Goal: Information Seeking & Learning: Compare options

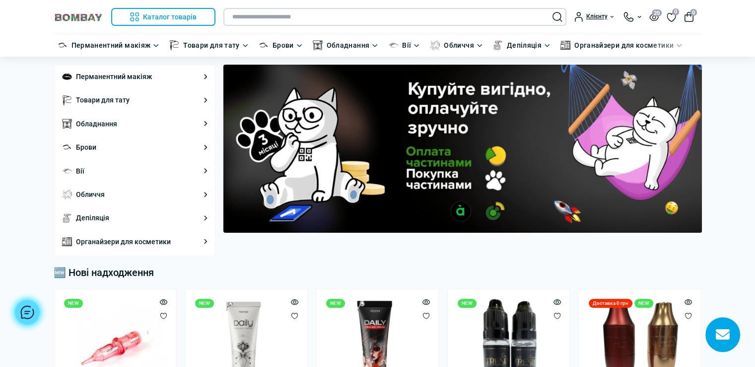
click at [320, 20] on input "text" at bounding box center [395, 17] width 343 height 18
paste input "**********"
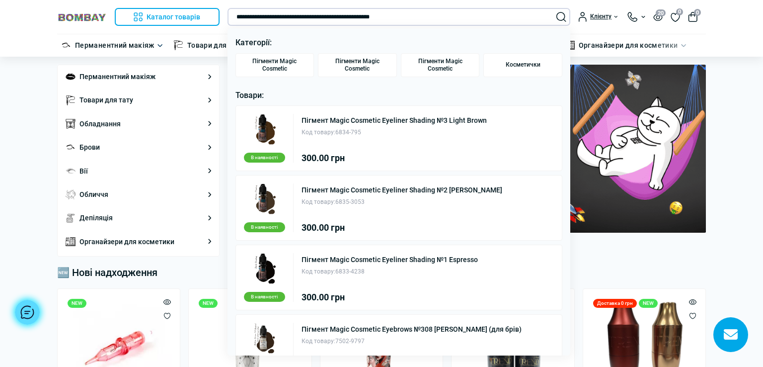
type input "**********"
click at [408, 141] on div "Пігмент Magic Cosmetic Eyeliner Shading №3 Light Brown Код товару: 6834-795 300…" at bounding box center [393, 138] width 185 height 49
click at [405, 121] on link "Пігмент Magic Cosmetic Eyeliner Shading №3 Light Brown" at bounding box center [393, 120] width 185 height 7
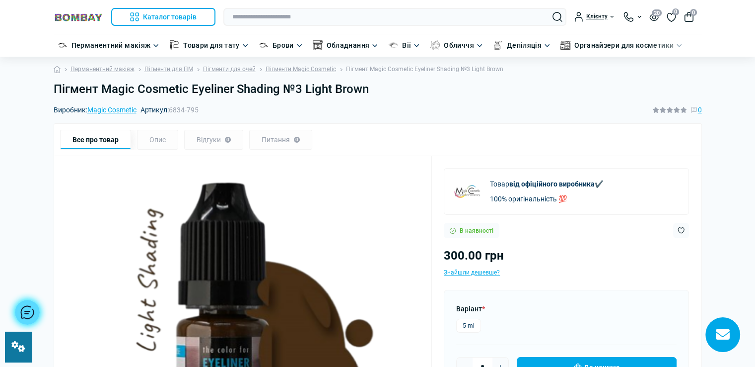
click at [371, 90] on h1 "Пігмент Magic Cosmetic Eyeliner Shading №3 Light Brown" at bounding box center [378, 89] width 649 height 14
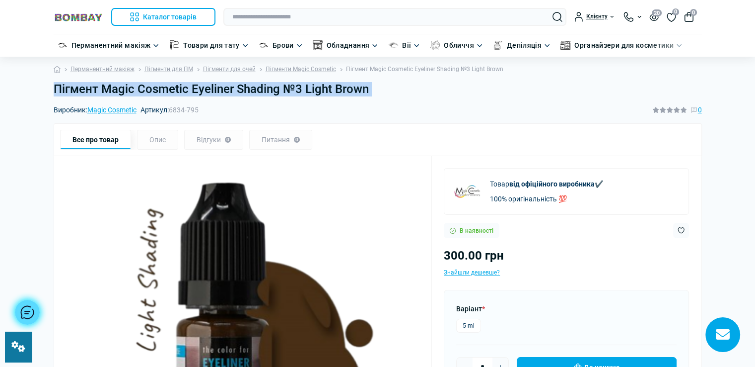
click at [371, 90] on h1 "Пігмент Magic Cosmetic Eyeliner Shading №3 Light Brown" at bounding box center [378, 89] width 649 height 14
copy main "Пігмент Magic Cosmetic Eyeliner Shading №3 Light Brown"
click at [314, 65] on link "Пігменти Magic Cosmetic" at bounding box center [301, 69] width 71 height 9
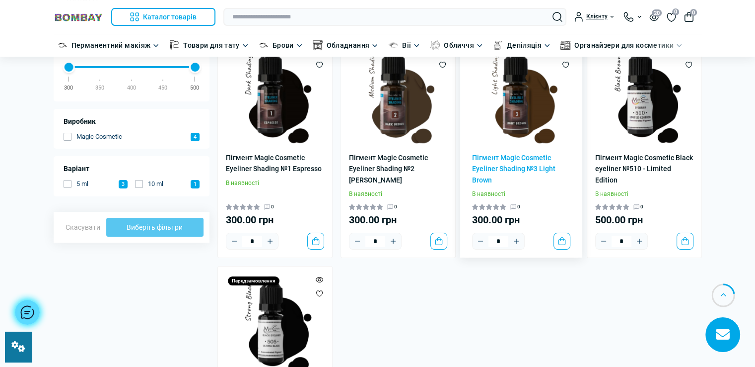
scroll to position [99, 0]
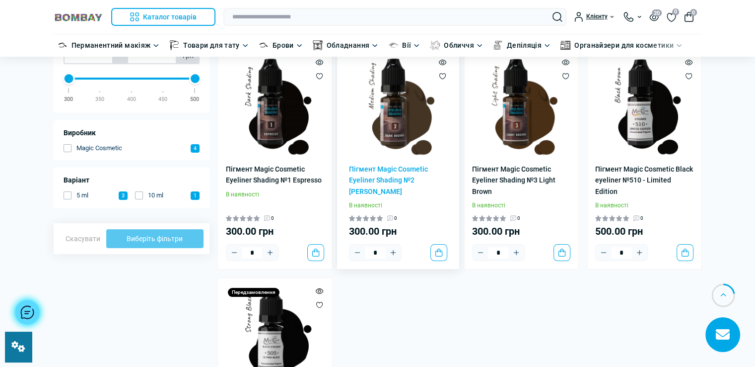
click at [394, 124] on img at bounding box center [398, 106] width 98 height 98
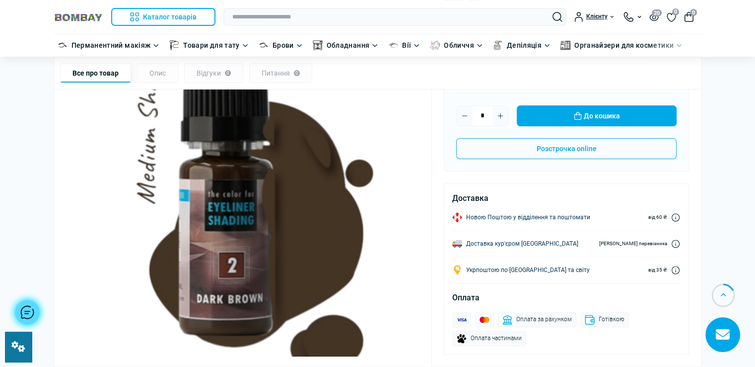
scroll to position [248, 0]
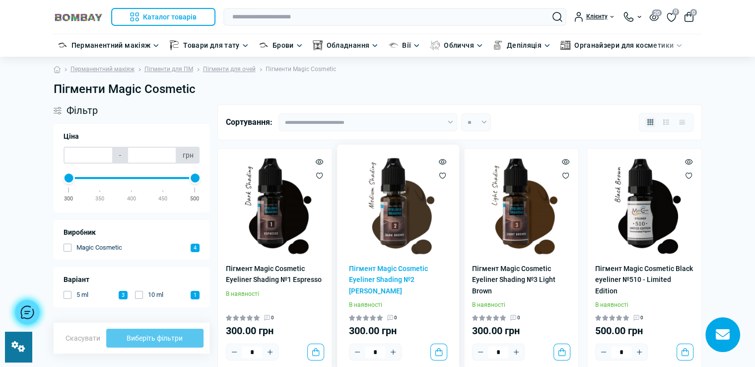
click at [403, 244] on img at bounding box center [398, 205] width 98 height 98
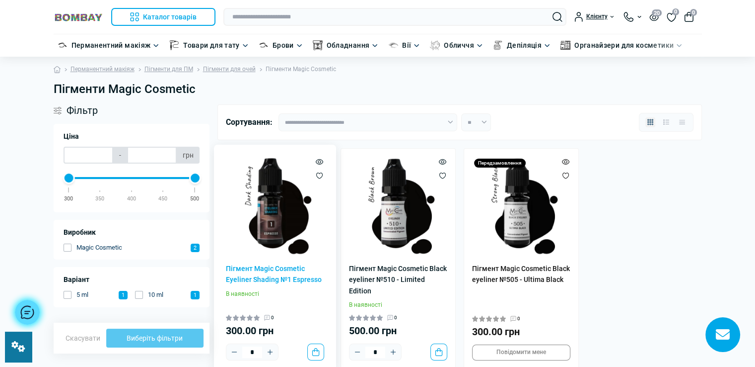
click at [268, 219] on img at bounding box center [275, 205] width 98 height 98
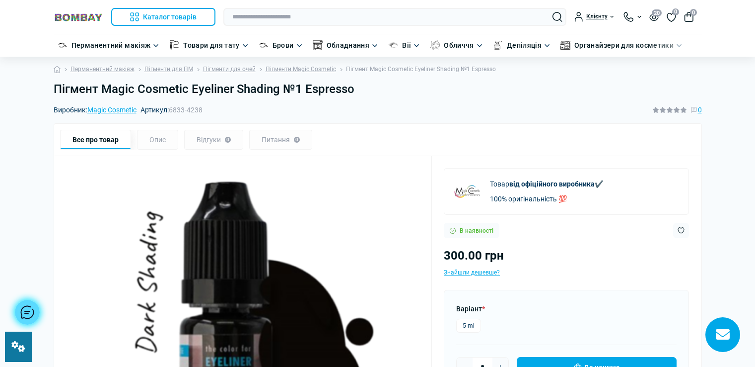
click at [356, 89] on h1 "Пігмент Magic Cosmetic Eyeliner Shading №1 Espresso" at bounding box center [378, 89] width 649 height 14
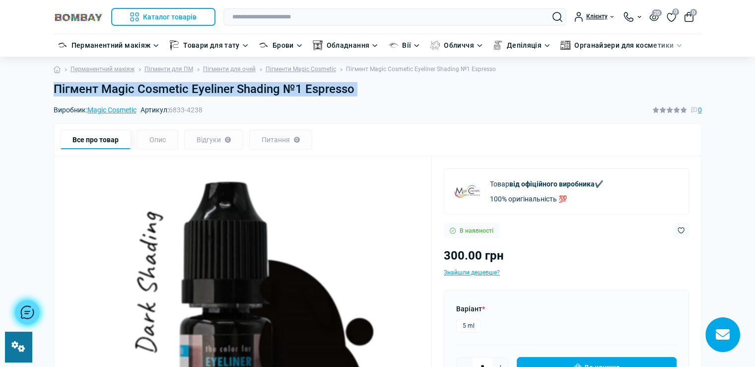
click at [356, 89] on h1 "Пігмент Magic Cosmetic Eyeliner Shading №1 Espresso" at bounding box center [378, 89] width 649 height 14
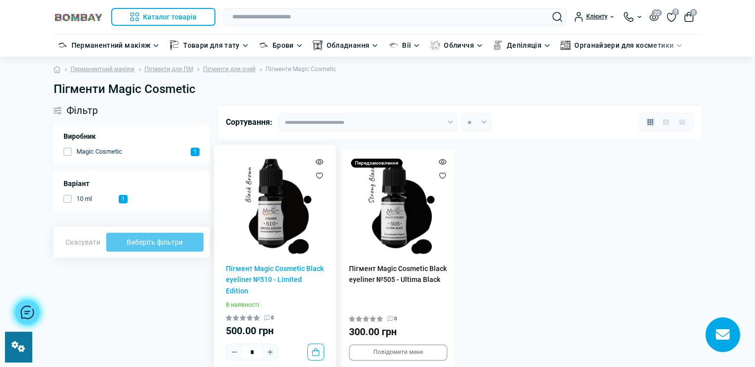
click at [276, 229] on img at bounding box center [275, 205] width 98 height 98
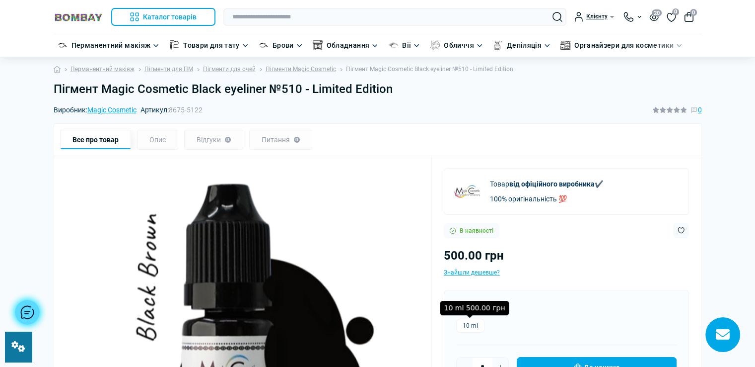
click at [470, 324] on label "10 ml" at bounding box center [470, 325] width 28 height 14
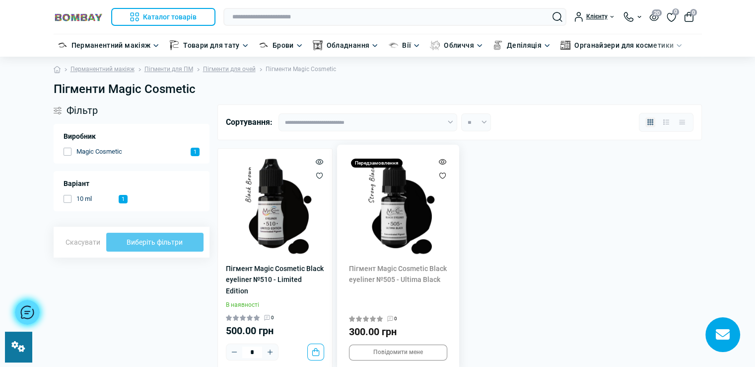
click at [424, 226] on img at bounding box center [398, 205] width 98 height 98
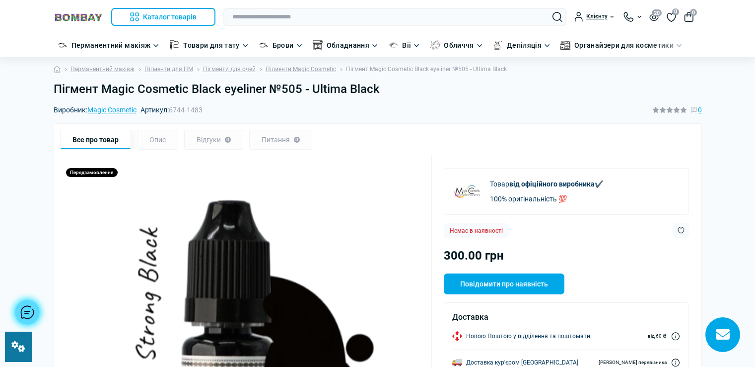
click at [383, 89] on h1 "Пігмент Magic Cosmetic Black eyeliner №505 - Ultima Black" at bounding box center [378, 89] width 649 height 14
click at [379, 90] on h1 "Пігмент Magic Cosmetic Black eyeliner №505 - Ultima Black" at bounding box center [378, 89] width 649 height 14
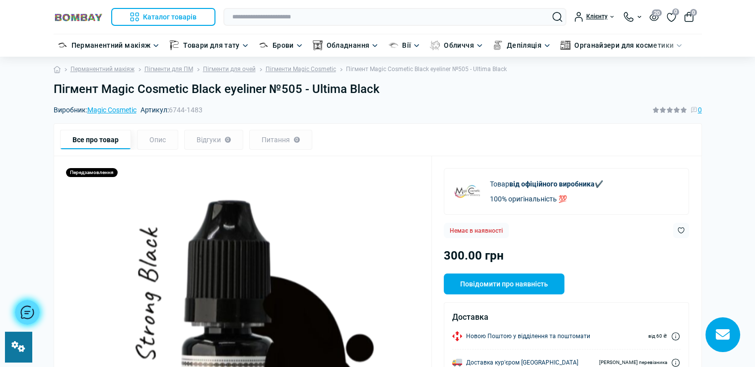
click at [379, 90] on h1 "Пігмент Magic Cosmetic Black eyeliner №505 - Ultima Black" at bounding box center [378, 89] width 649 height 14
click at [317, 17] on input "text" at bounding box center [395, 17] width 343 height 18
paste input "**********"
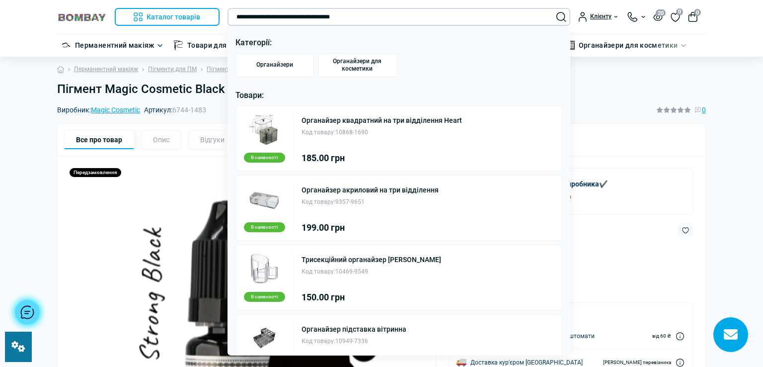
type input "**********"
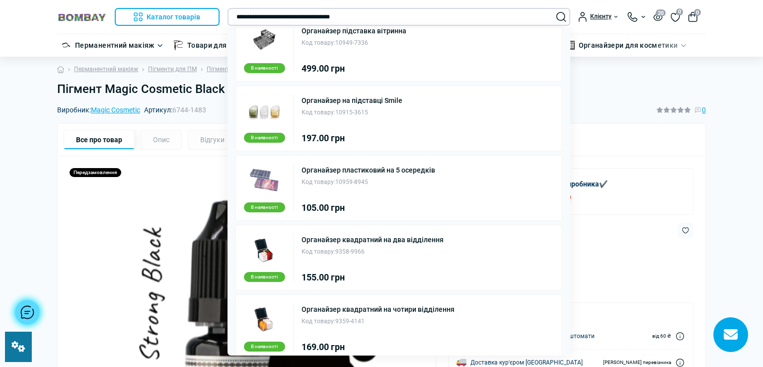
scroll to position [308, 0]
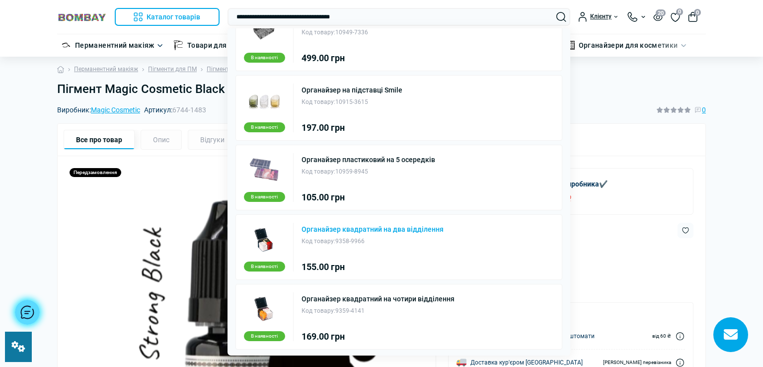
click at [393, 226] on link "Органайзер квадратний на два відділення" at bounding box center [372, 229] width 142 height 7
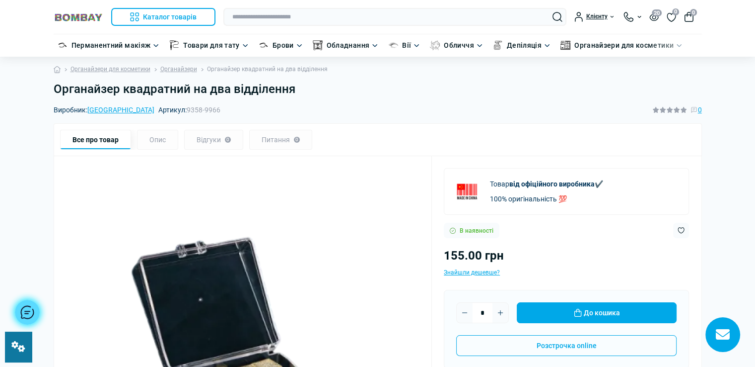
click at [294, 88] on h1 "Органайзер квадратний на два відділення" at bounding box center [378, 89] width 649 height 14
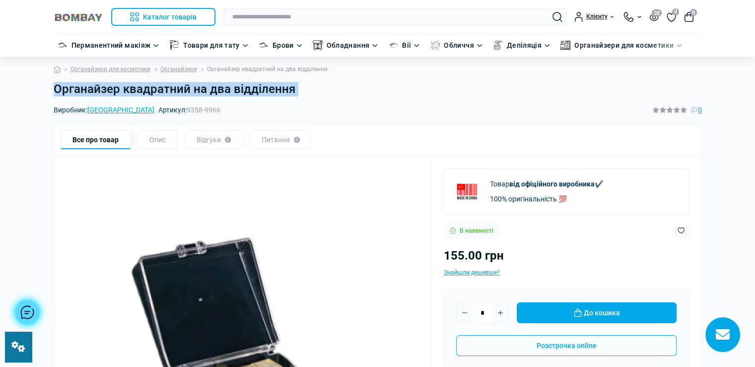
click at [294, 88] on h1 "Органайзер квадратний на два відділення" at bounding box center [378, 89] width 649 height 14
copy main "Органайзер квадратний на два відділення"
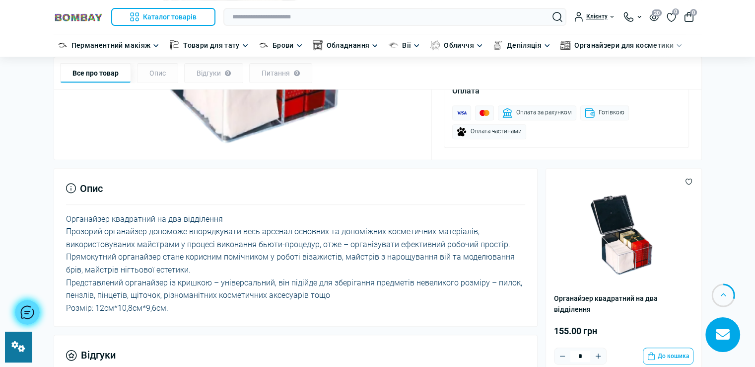
scroll to position [447, 0]
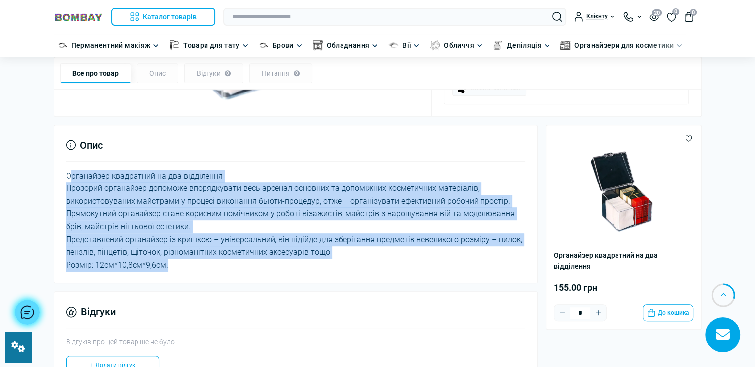
drag, startPoint x: 67, startPoint y: 173, endPoint x: 169, endPoint y: 273, distance: 143.0
click at [169, 273] on div "Опис Органайзер квадратний на два відділення Прозорий органайзер допоможе впоря…" at bounding box center [296, 204] width 485 height 159
copy div "Органайзер квадратний на два відділення Прозорий органайзер допоможе впорядкува…"
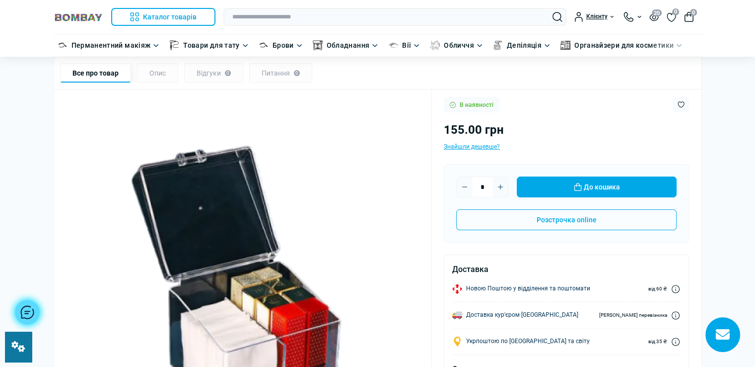
scroll to position [0, 0]
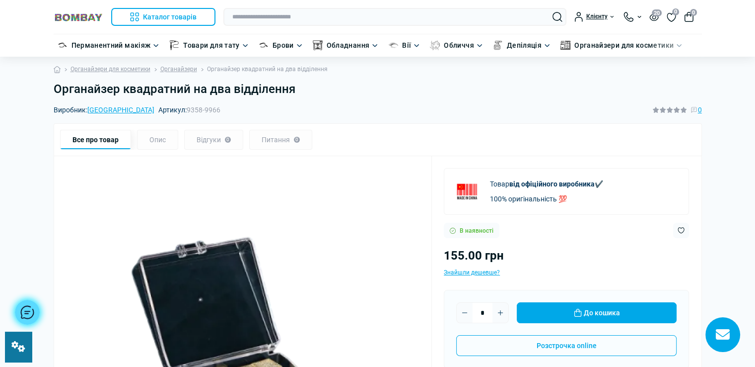
click at [296, 94] on h1 "Органайзер квадратний на два відділення" at bounding box center [378, 89] width 649 height 14
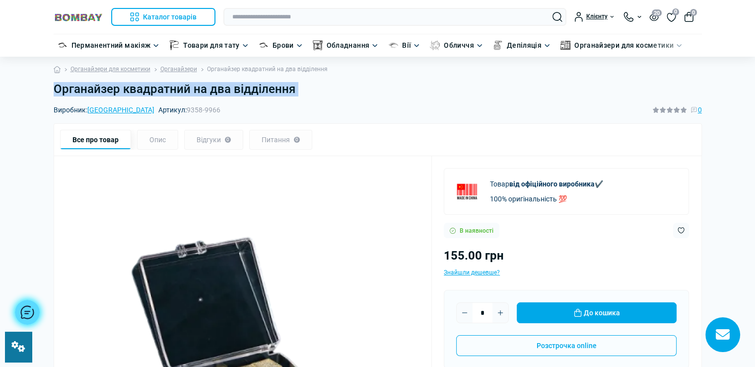
click at [296, 94] on h1 "Органайзер квадратний на два відділення" at bounding box center [378, 89] width 649 height 14
copy main "Органайзер квадратний на два відділення"
click at [187, 70] on link "Органайзери" at bounding box center [178, 69] width 37 height 9
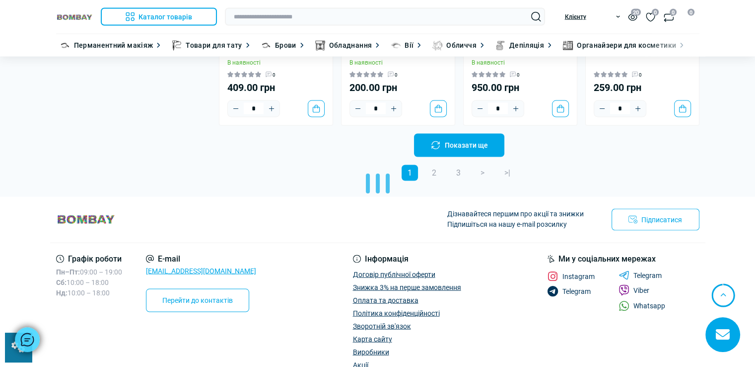
scroll to position [2036, 0]
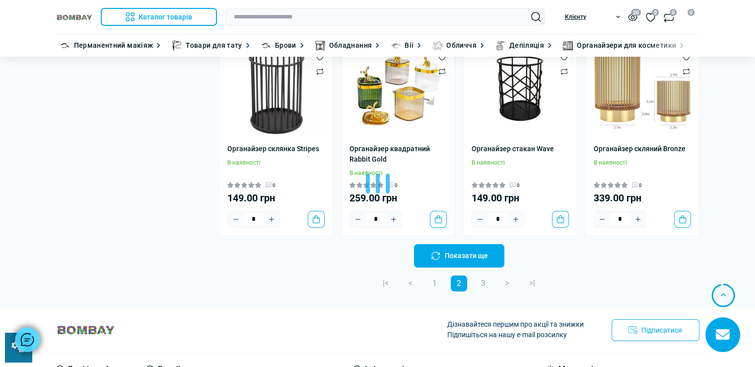
scroll to position [3924, 0]
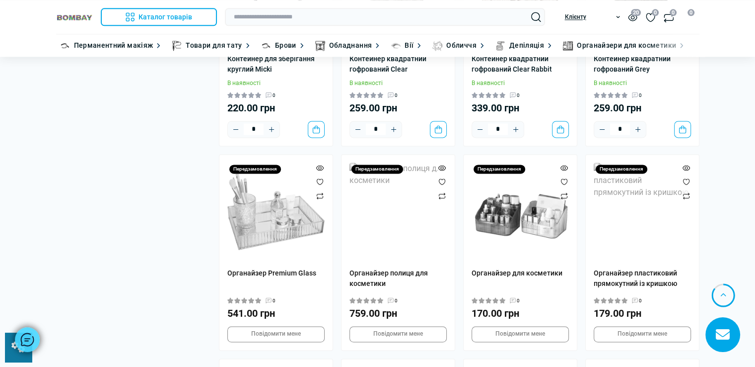
scroll to position [5017, 0]
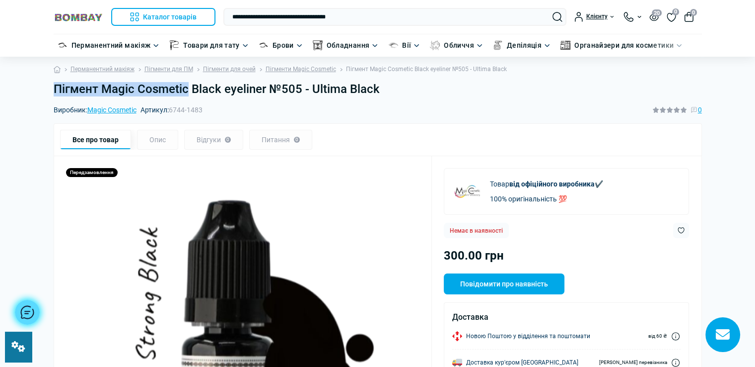
drag, startPoint x: 55, startPoint y: 86, endPoint x: 186, endPoint y: 88, distance: 131.6
click at [186, 88] on h1 "Пігмент Magic Cosmetic Black eyeliner №505 - Ultima Black" at bounding box center [378, 89] width 649 height 14
copy h1 "Пігмент Magic Cosmetic"
click at [56, 87] on h1 "Пігмент Magic Cosmetic Black eyeliner №505 - Ultima Black" at bounding box center [378, 89] width 649 height 14
drag, startPoint x: 54, startPoint y: 88, endPoint x: 185, endPoint y: 90, distance: 131.1
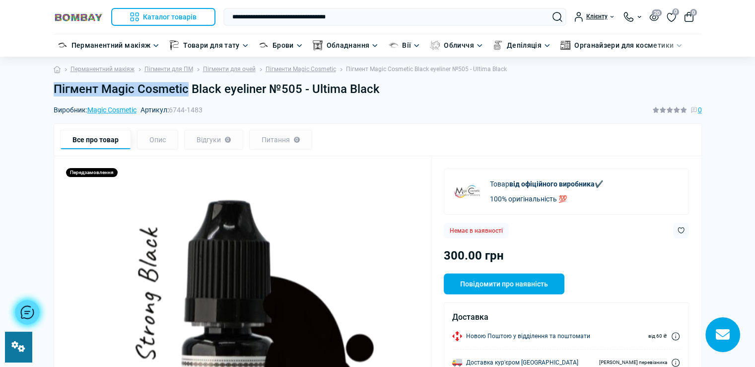
click at [185, 90] on h1 "Пігмент Magic Cosmetic Black eyeliner №505 - Ultima Black" at bounding box center [378, 89] width 649 height 14
copy h1 "Пігмент Magic Cosmetic"
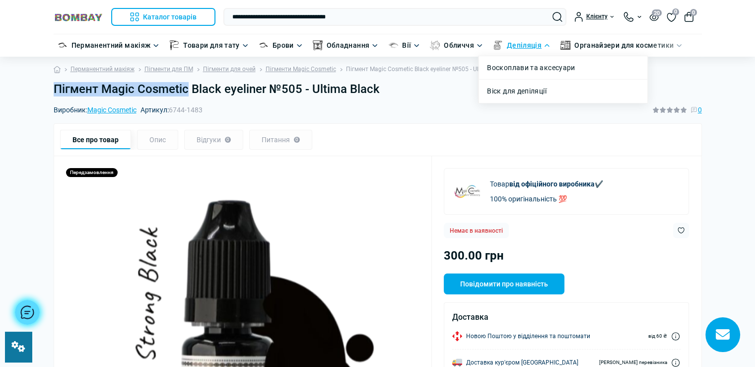
copy h1 "Пігмент Magic Cosmetic"
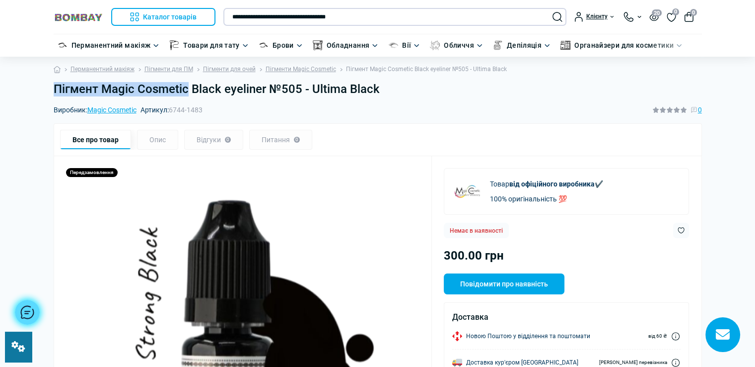
click at [304, 22] on input "**********" at bounding box center [395, 17] width 343 height 18
click at [357, 18] on input "**********" at bounding box center [395, 17] width 343 height 18
paste input "text"
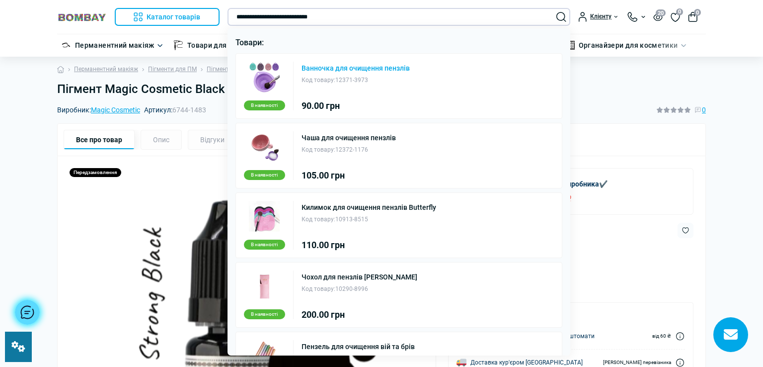
type input "**********"
click at [347, 66] on link "Ванночка для очищення пензлів" at bounding box center [355, 68] width 108 height 7
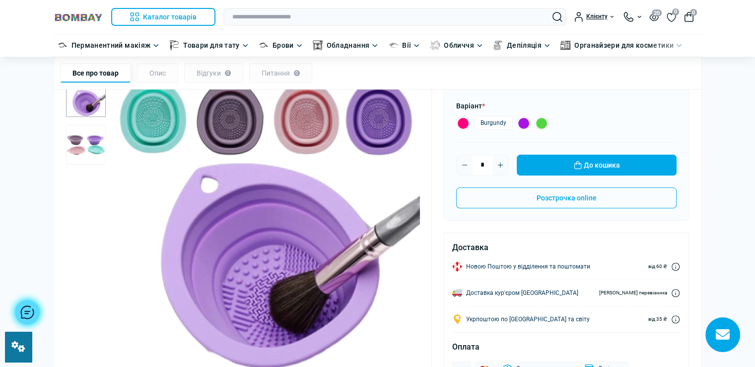
scroll to position [149, 0]
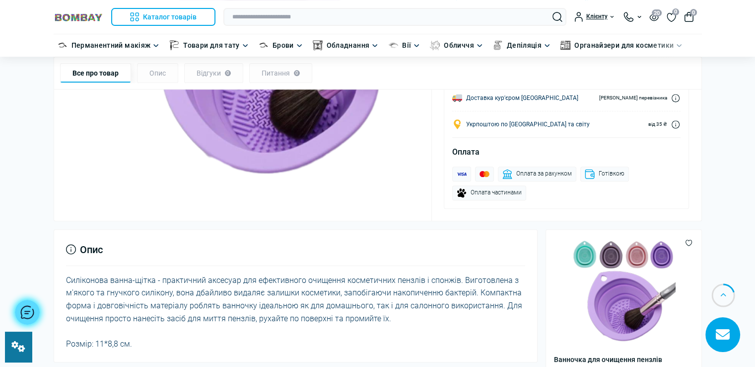
scroll to position [149, 0]
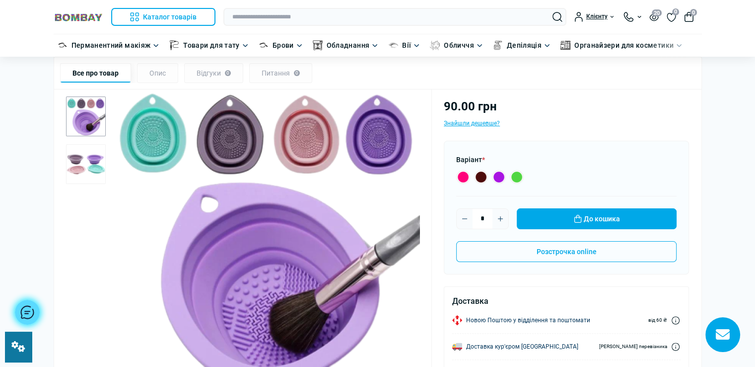
click at [87, 163] on img "2 / 2" at bounding box center [86, 164] width 40 height 40
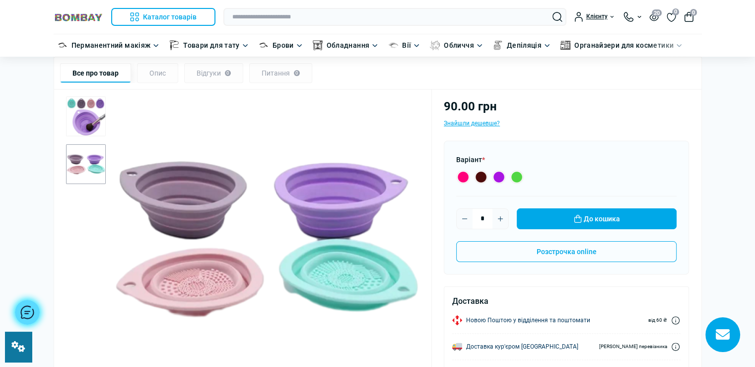
scroll to position [0, 0]
